Goal: Task Accomplishment & Management: Complete application form

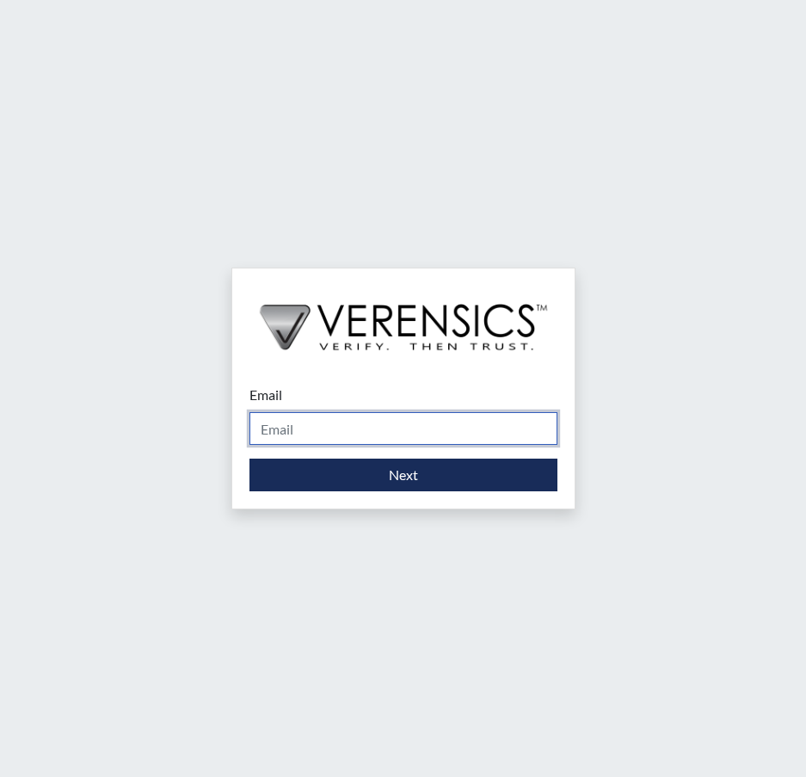
click at [341, 430] on input "Email" at bounding box center [404, 428] width 308 height 33
type input "[PERSON_NAME][EMAIL_ADDRESS][PERSON_NAME][DOMAIN_NAME]"
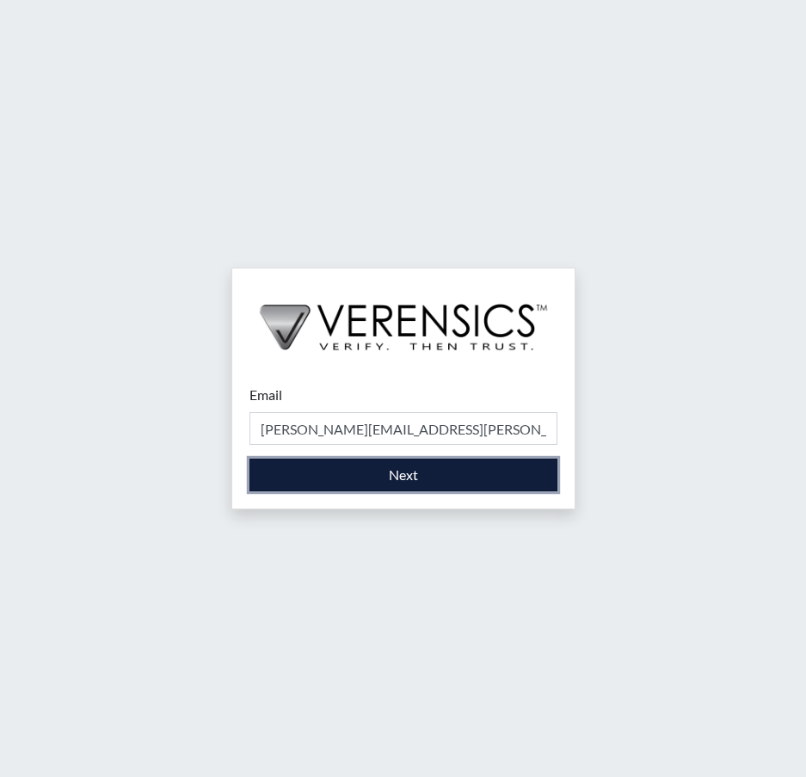
click at [395, 478] on button "Next" at bounding box center [404, 475] width 308 height 33
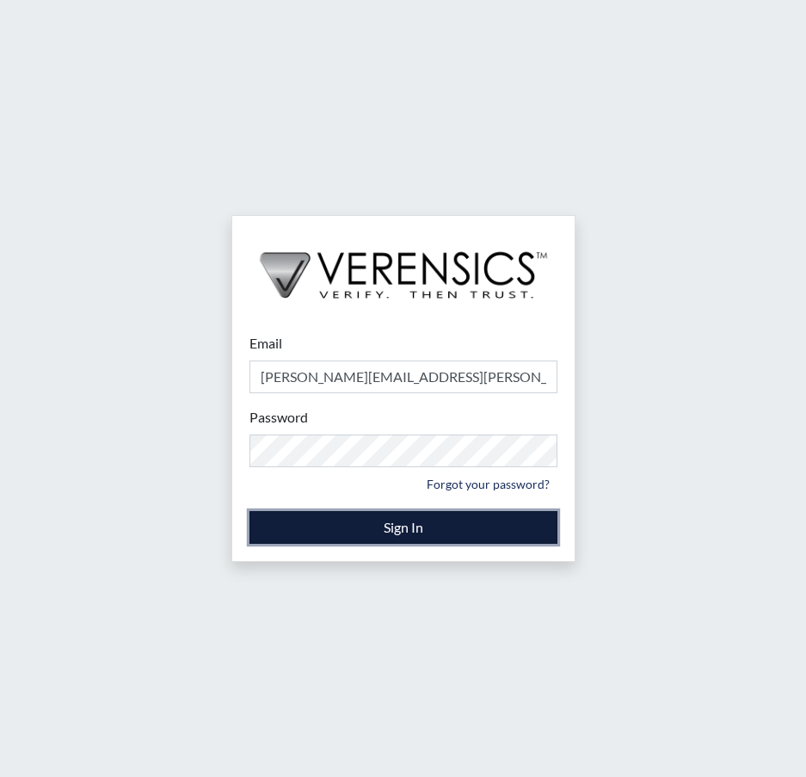
click at [400, 528] on button "Sign In" at bounding box center [404, 527] width 308 height 33
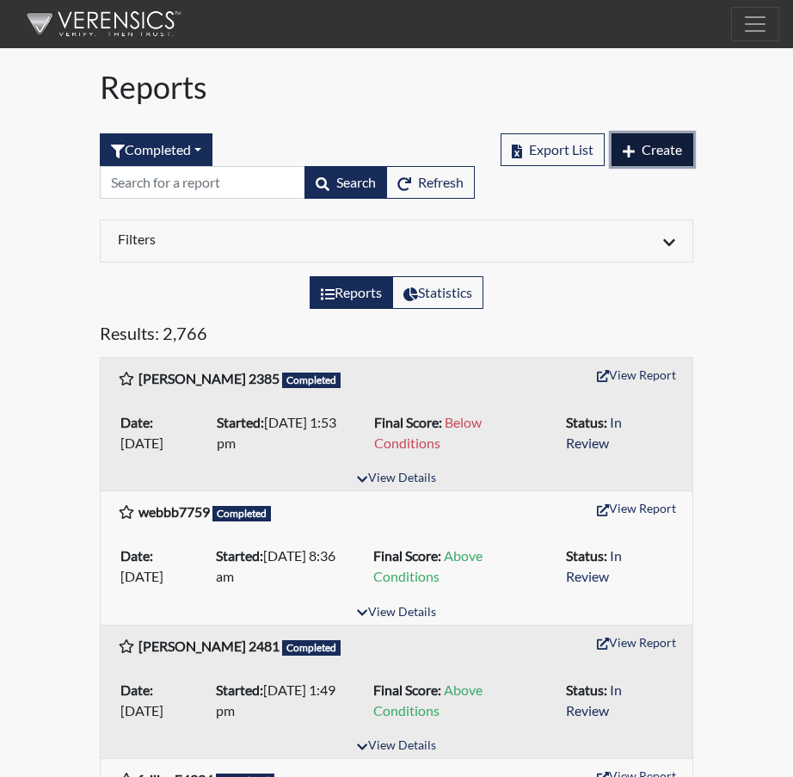
click at [662, 152] on span "Create" at bounding box center [662, 149] width 40 height 16
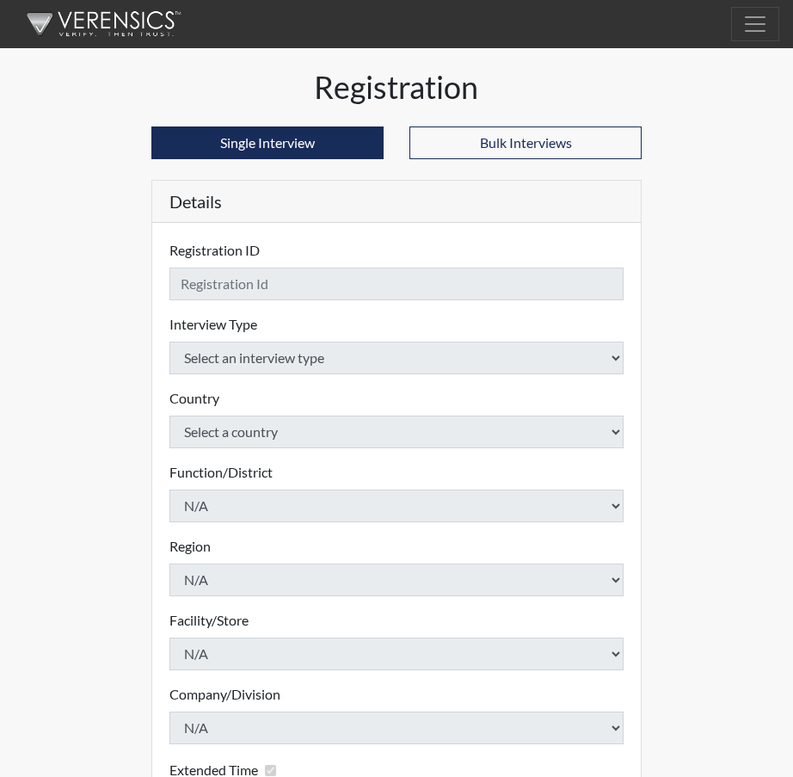
checkbox input "true"
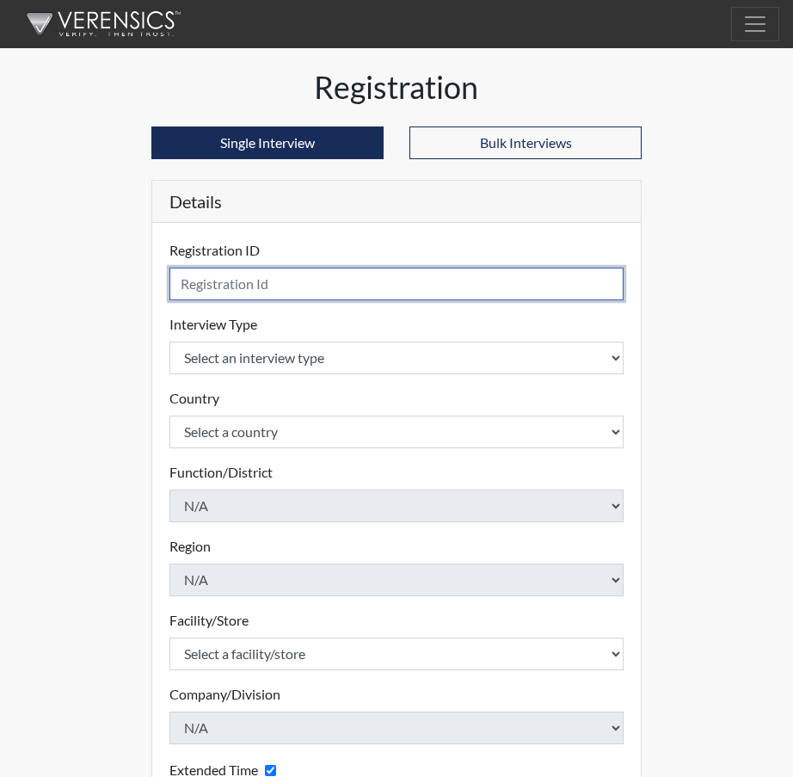
click at [239, 285] on input "text" at bounding box center [397, 284] width 454 height 33
type input "[PERSON_NAME], R 2582"
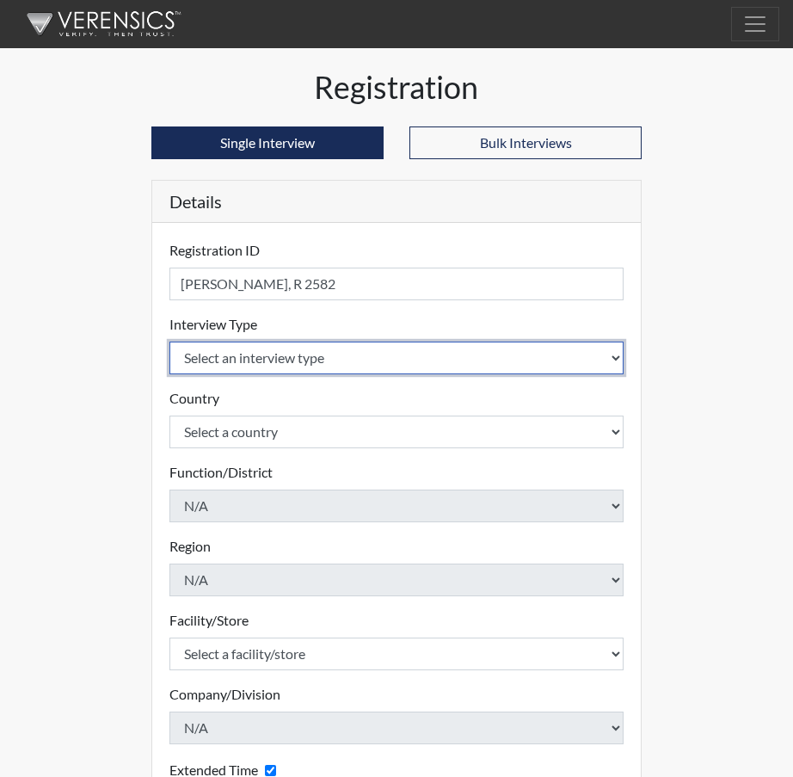
click at [615, 361] on select "Select an interview type Corrections Pre-Employment" at bounding box center [397, 358] width 454 height 33
select select "ff733e93-e1bf-11ea-9c9f-0eff0cf7eb8f"
click at [170, 342] on select "Select an interview type Corrections Pre-Employment" at bounding box center [397, 358] width 454 height 33
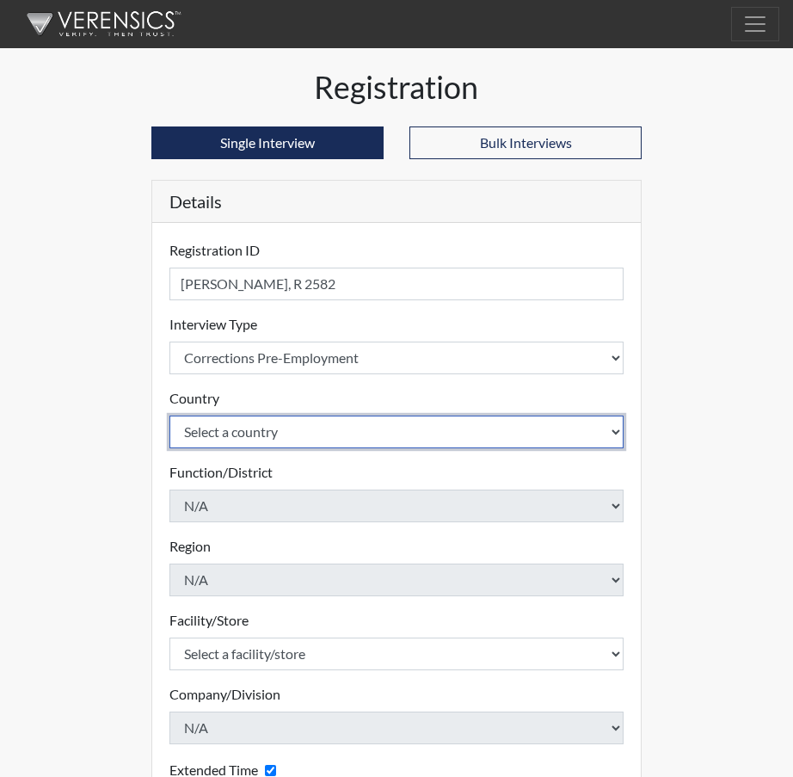
click at [619, 427] on select "Select a country [GEOGRAPHIC_DATA] [GEOGRAPHIC_DATA]" at bounding box center [397, 432] width 454 height 33
select select "united-states-of-[GEOGRAPHIC_DATA]"
click at [170, 416] on select "Select a country [GEOGRAPHIC_DATA] [GEOGRAPHIC_DATA]" at bounding box center [397, 432] width 454 height 33
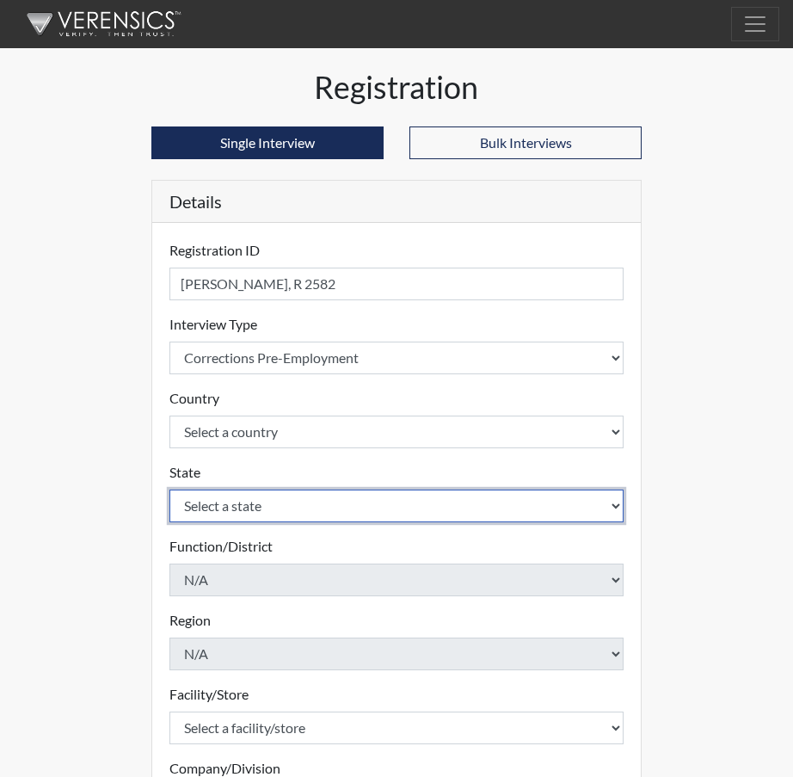
click at [612, 503] on select "Select a state [US_STATE] [US_STATE] [US_STATE] [US_STATE] [US_STATE] [US_STATE…" at bounding box center [397, 506] width 454 height 33
select select "SC"
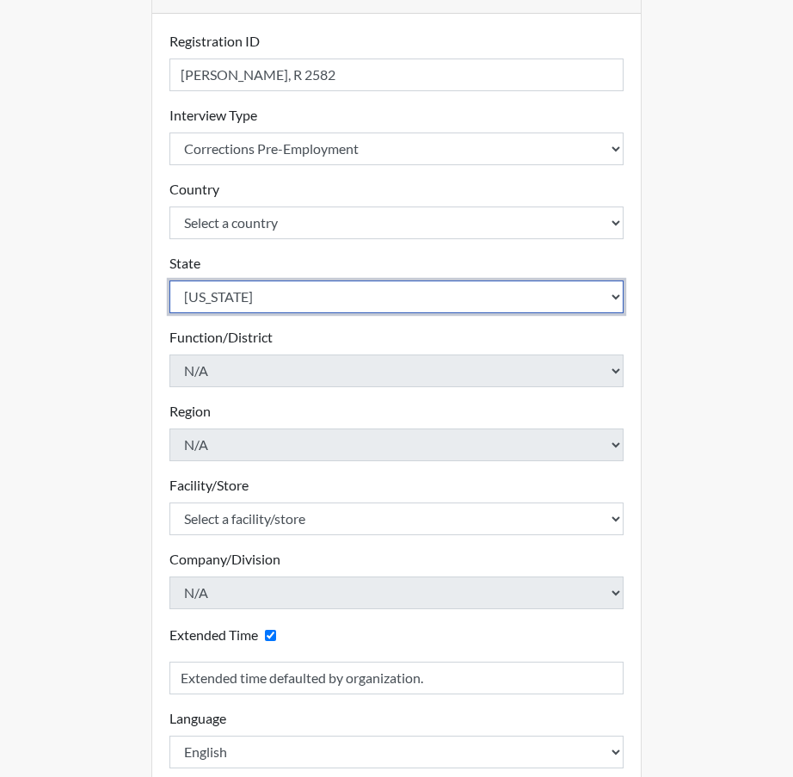
scroll to position [258, 0]
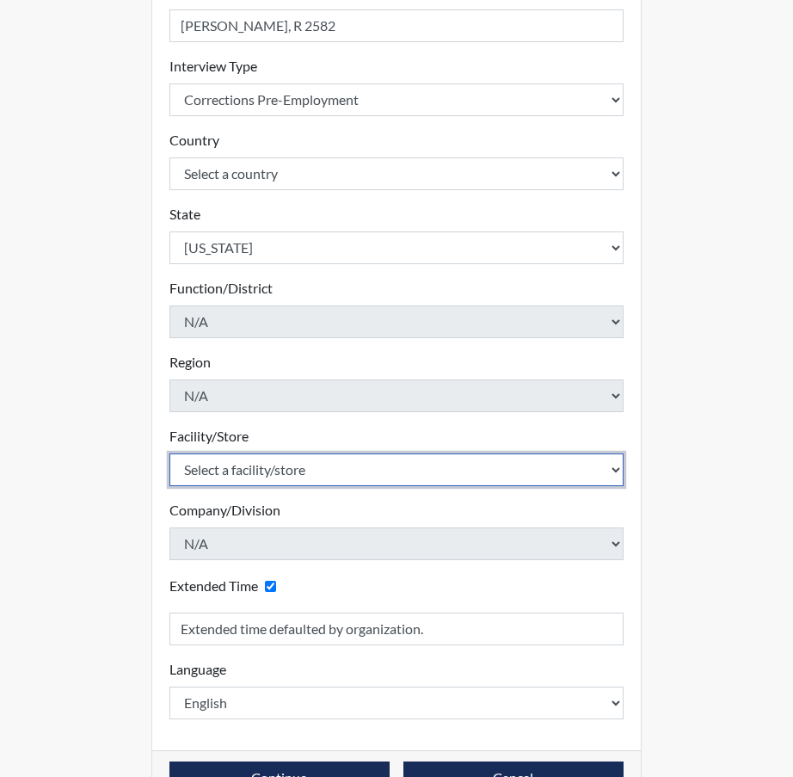
click at [617, 467] on select "Select a facility/store [GEOGRAPHIC_DATA] CI Broad River CI [PERSON_NAME] CI Di…" at bounding box center [397, 470] width 454 height 33
select select "25a13023-e597-4031-ac7e-fa77d8d7c1f5"
click at [170, 454] on select "Select a facility/store [GEOGRAPHIC_DATA] CI Broad River CI [PERSON_NAME] CI Di…" at bounding box center [397, 470] width 454 height 33
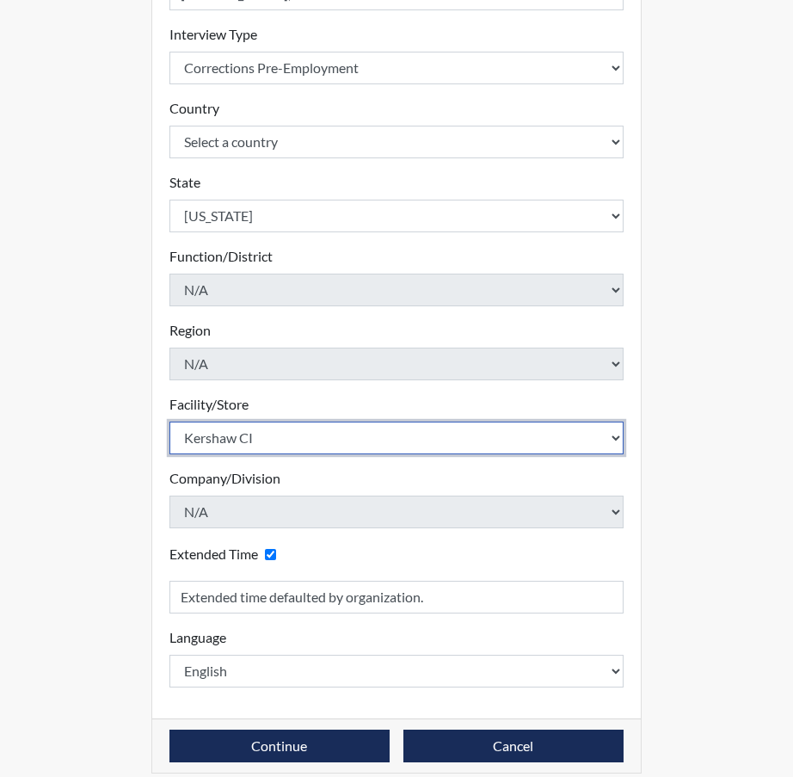
scroll to position [307, 0]
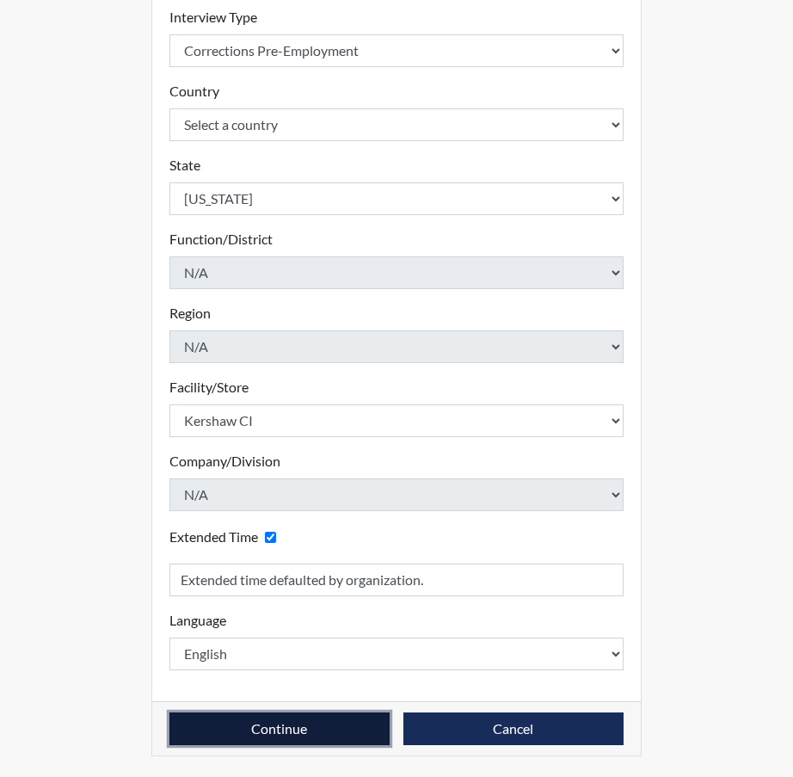
click at [285, 730] on button "Continue" at bounding box center [280, 729] width 220 height 33
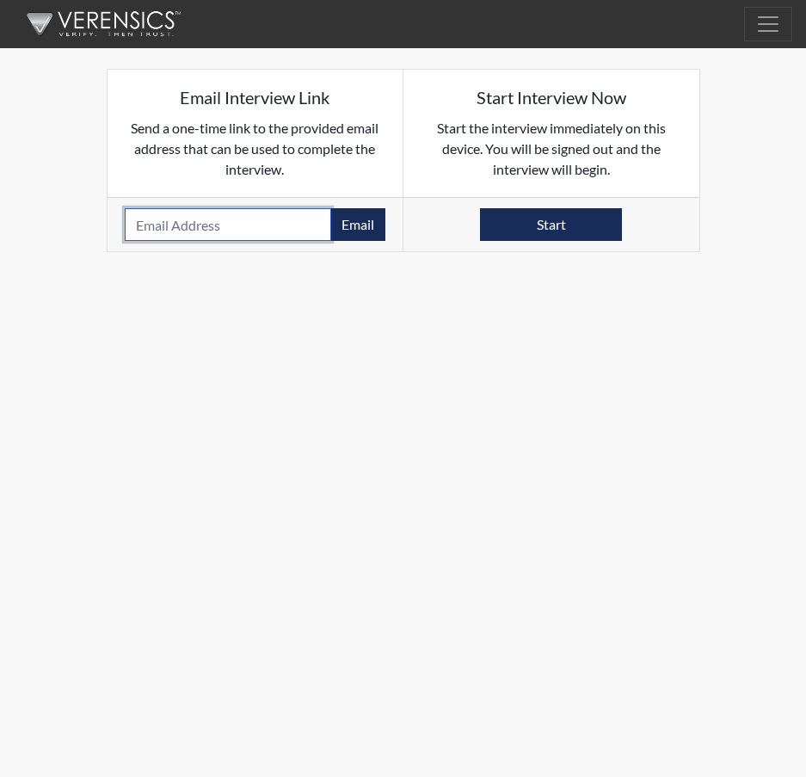
click at [198, 227] on input "email" at bounding box center [228, 224] width 207 height 33
paste input "[EMAIL_ADDRESS][DOMAIN_NAME]"
type input "[EMAIL_ADDRESS][DOMAIN_NAME]"
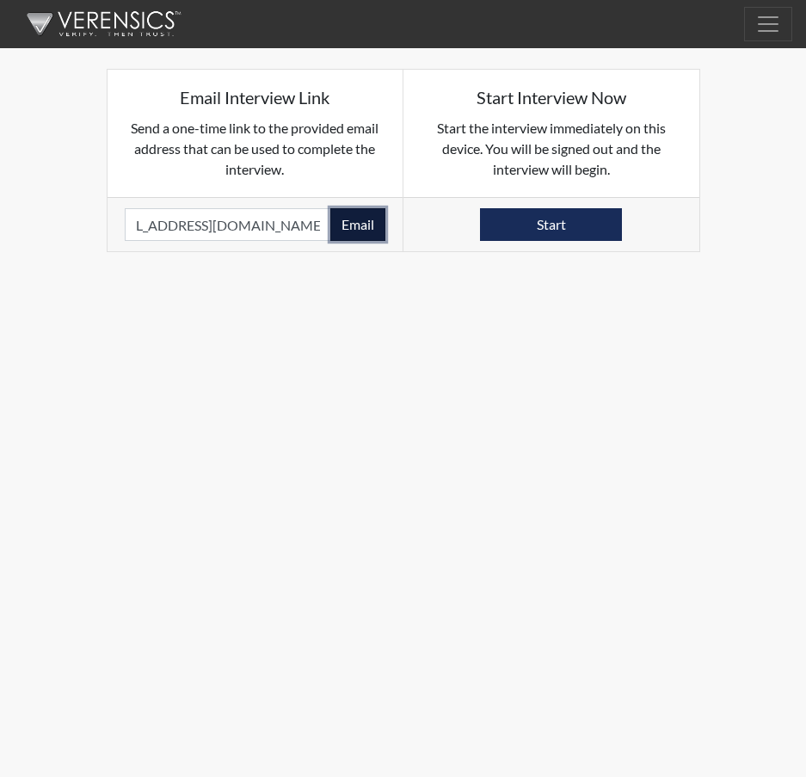
scroll to position [0, 0]
click at [357, 220] on button "Email" at bounding box center [357, 224] width 55 height 33
